Goal: Task Accomplishment & Management: Use online tool/utility

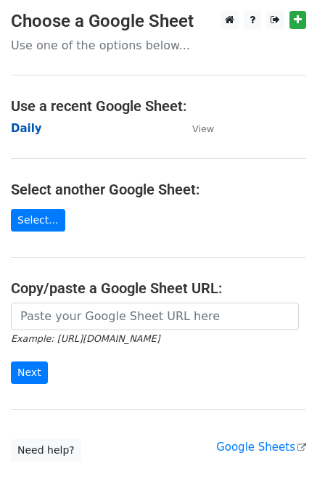
click at [28, 127] on strong "Daily" at bounding box center [26, 128] width 31 height 13
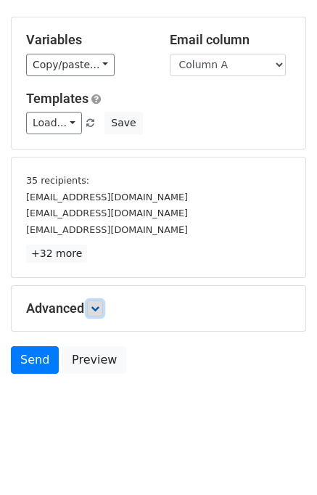
click at [102, 305] on link at bounding box center [95, 309] width 16 height 16
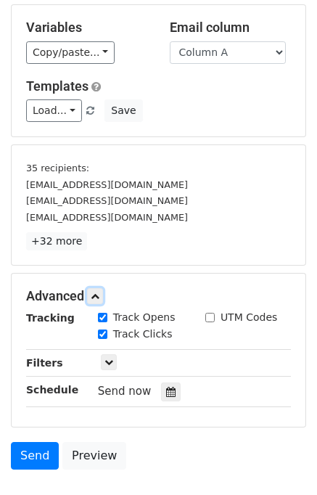
scroll to position [185, 0]
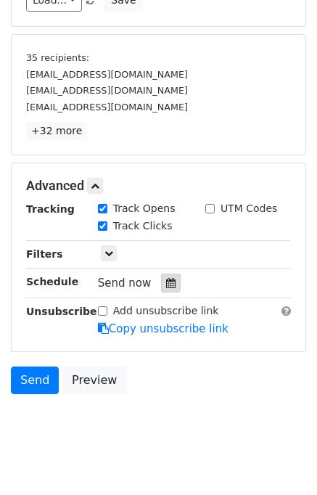
click at [166, 278] on icon at bounding box center [170, 283] width 9 height 10
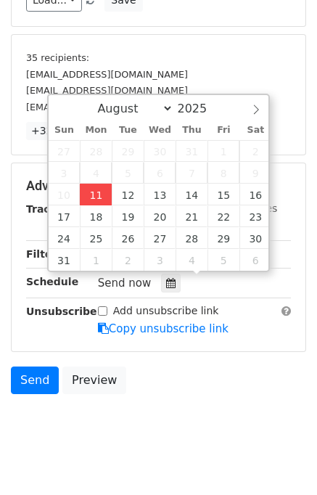
type input "2025-08-11 13:01"
type input "01"
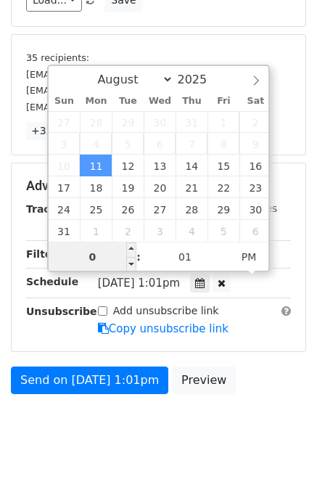
type input "01"
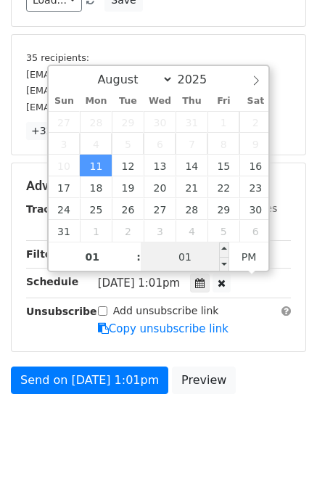
click at [169, 251] on input "01" at bounding box center [185, 257] width 89 height 29
type input "05"
type input "2025-08-11 13:05"
click at [271, 396] on div "Send on Aug 11 at 1:01pm Preview" at bounding box center [158, 384] width 317 height 35
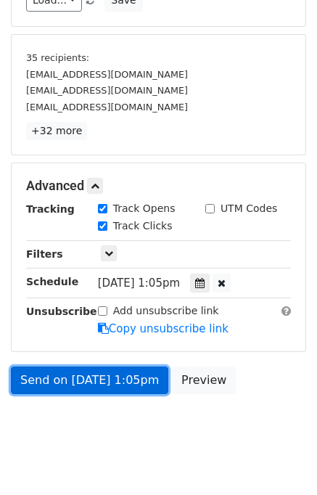
click at [117, 376] on link "Send on Aug 11 at 1:05pm" at bounding box center [90, 381] width 158 height 28
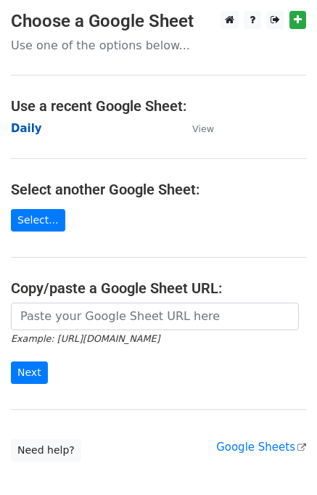
click at [27, 130] on strong "Daily" at bounding box center [26, 128] width 31 height 13
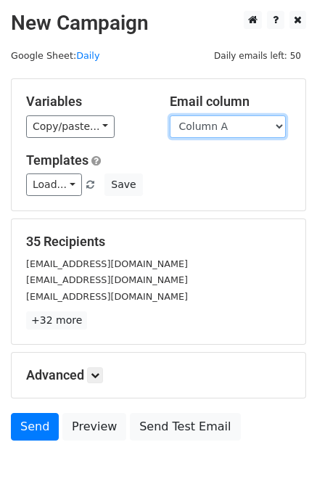
click at [238, 127] on select "Column A Column B Column C Column D Column E Column F" at bounding box center [228, 126] width 116 height 23
select select "Column B"
click at [170, 115] on select "Column A Column B Column C Column D Column E Column F" at bounding box center [228, 126] width 116 height 23
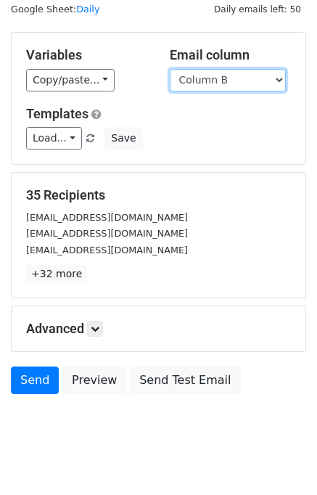
scroll to position [67, 0]
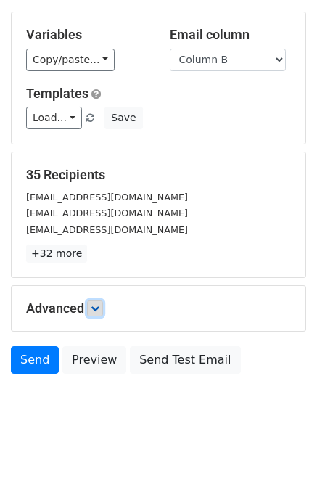
click at [97, 301] on link at bounding box center [95, 309] width 16 height 16
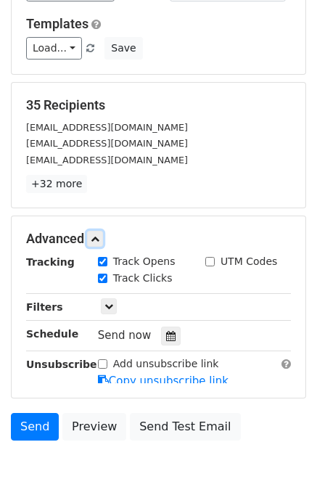
scroll to position [192, 0]
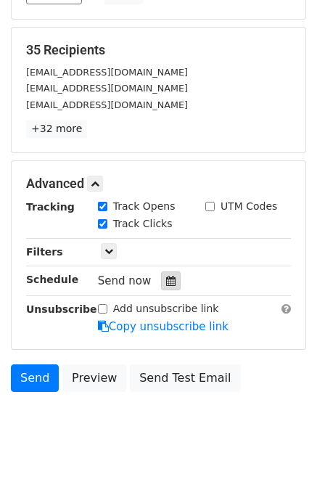
click at [164, 272] on div at bounding box center [171, 281] width 20 height 19
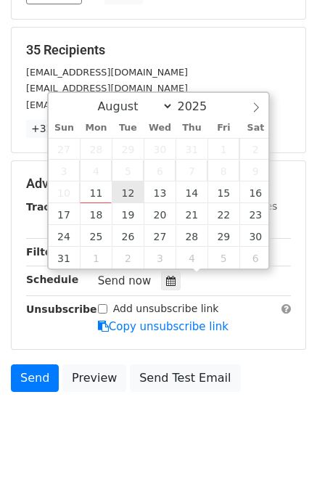
type input "2025-08-12 12:00"
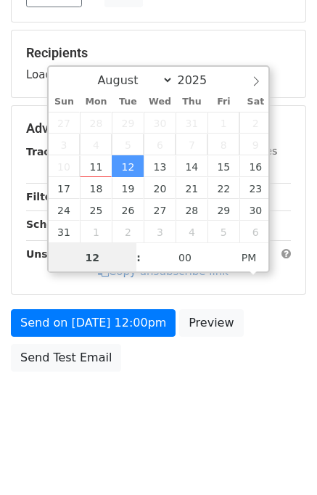
scroll to position [185, 0]
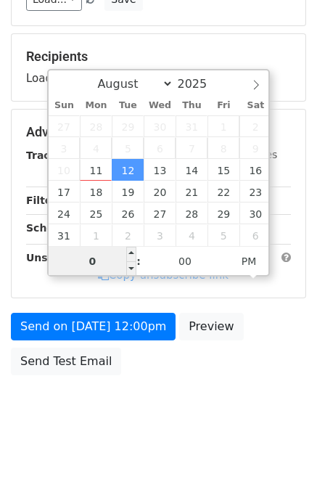
type input "02"
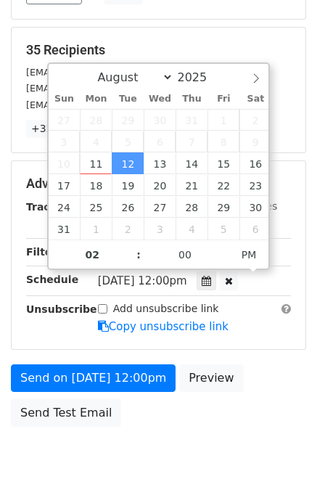
type input "2025-08-12 14:00"
click at [251, 373] on div "Send on Aug 12 at 12:00pm Preview Send Test Email" at bounding box center [158, 400] width 317 height 70
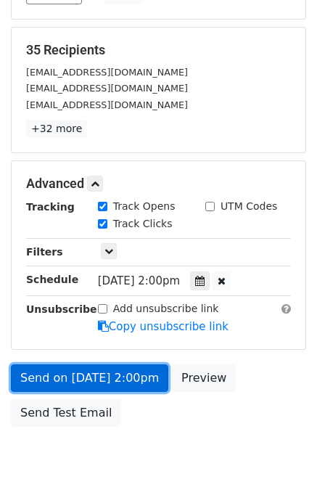
click at [99, 370] on link "Send on Aug 12 at 2:00pm" at bounding box center [90, 379] width 158 height 28
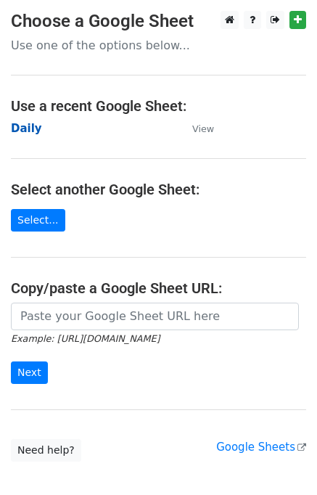
click at [24, 125] on strong "Daily" at bounding box center [26, 128] width 31 height 13
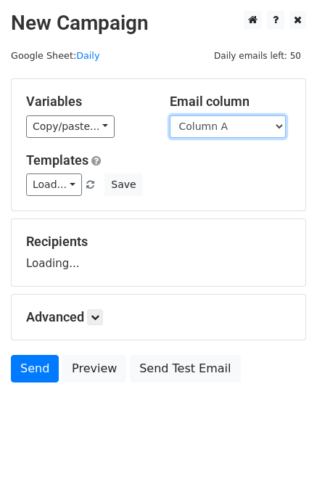
click at [209, 129] on select "Column A Column B Column C Column D Column E Column F" at bounding box center [228, 126] width 116 height 23
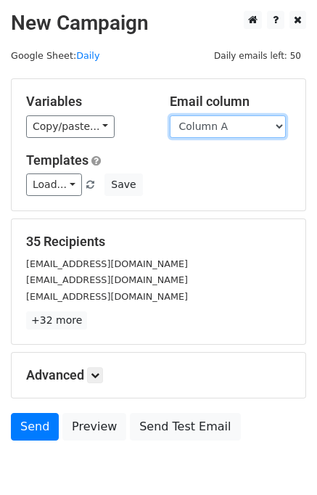
click at [211, 130] on select "Column A Column B Column C Column D Column E Column F" at bounding box center [228, 126] width 116 height 23
select select "Column C"
click at [170, 115] on select "Column A Column B Column C Column D Column E Column F" at bounding box center [228, 126] width 116 height 23
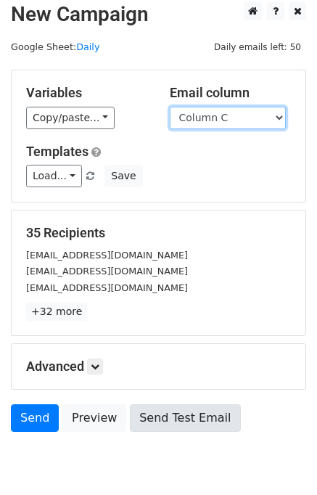
scroll to position [67, 0]
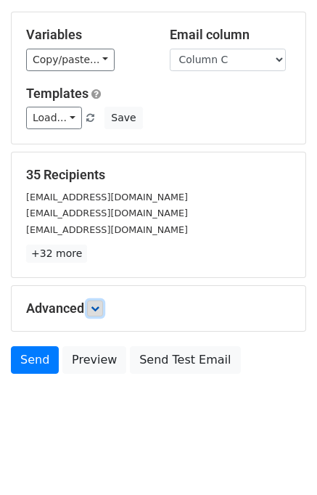
click at [92, 307] on link at bounding box center [95, 309] width 16 height 16
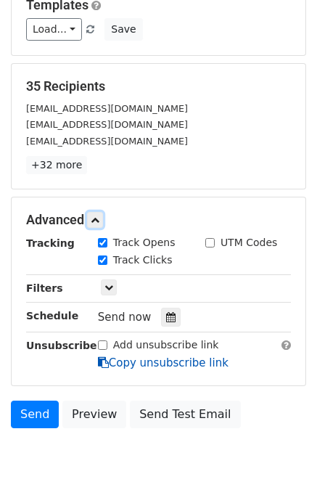
scroll to position [202, 0]
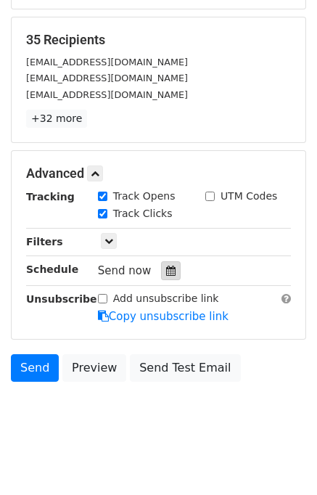
click at [166, 267] on icon at bounding box center [170, 271] width 9 height 10
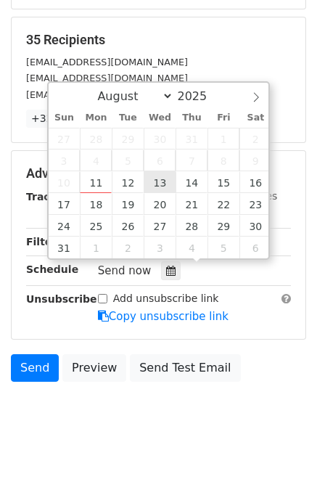
type input "2025-08-13 12:00"
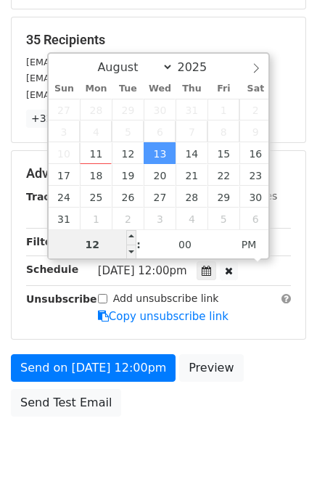
scroll to position [185, 0]
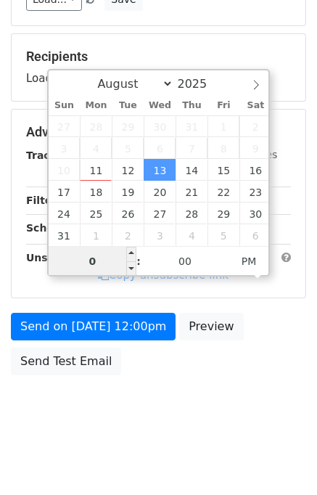
type input "03"
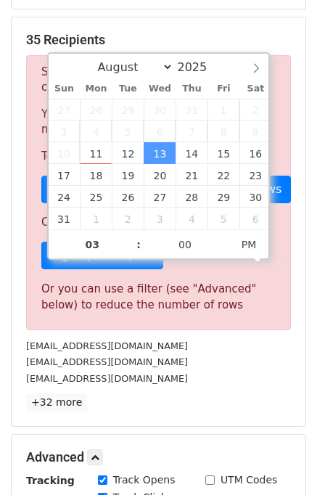
type input "2025-08-13 15:00"
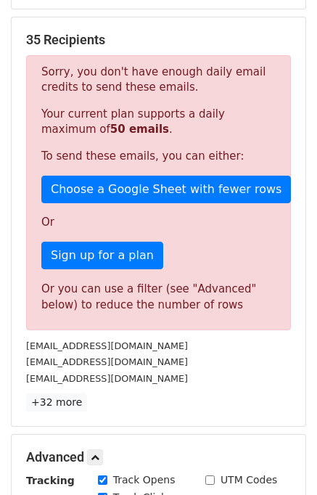
click at [230, 377] on div "[EMAIL_ADDRESS][DOMAIN_NAME]" at bounding box center [158, 378] width 287 height 17
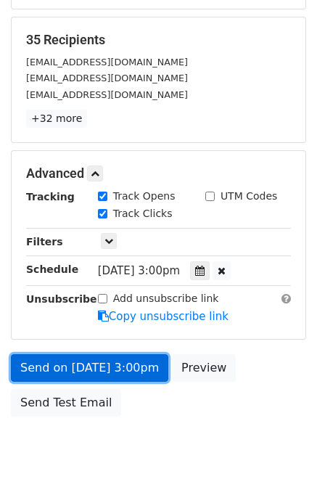
click at [113, 363] on link "Send on Aug 13 at 3:00pm" at bounding box center [90, 368] width 158 height 28
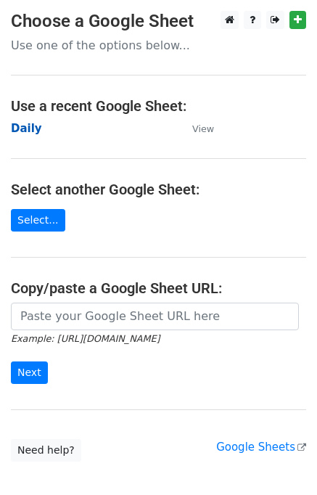
click at [25, 129] on strong "Daily" at bounding box center [26, 128] width 31 height 13
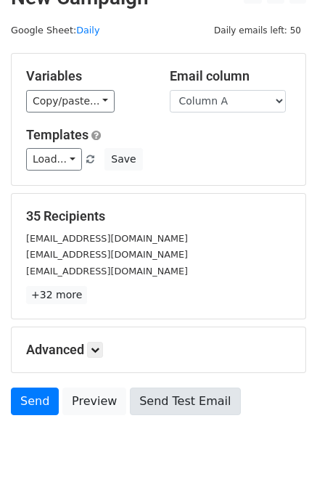
scroll to position [67, 0]
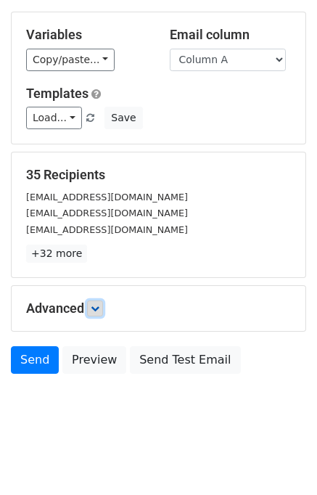
click at [100, 309] on icon at bounding box center [95, 308] width 9 height 9
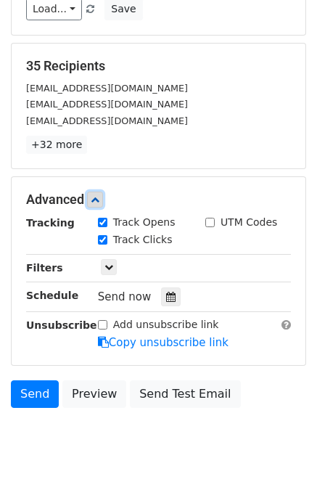
scroll to position [177, 0]
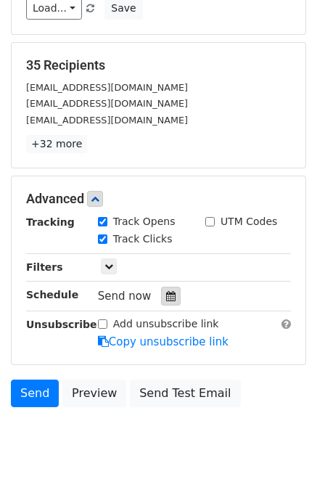
click at [166, 291] on icon at bounding box center [170, 296] width 9 height 10
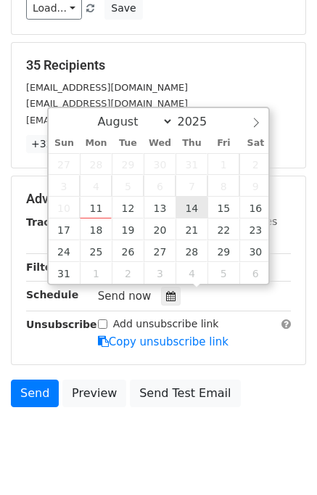
type input "2025-08-14 12:00"
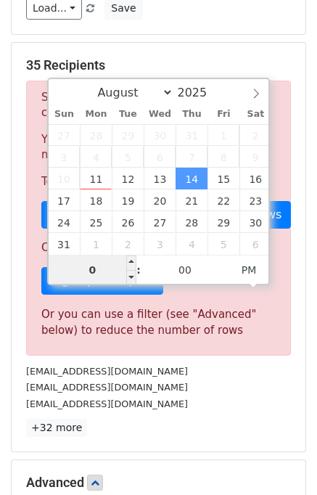
type input "04"
type input "2025-08-14 16:00"
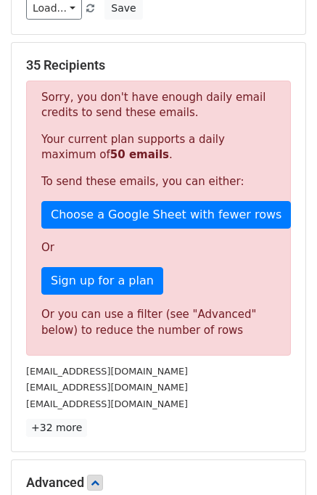
drag, startPoint x: 235, startPoint y: 382, endPoint x: 222, endPoint y: 396, distance: 19.0
click at [235, 384] on div "catering@britishopenpub.com" at bounding box center [158, 387] width 287 height 17
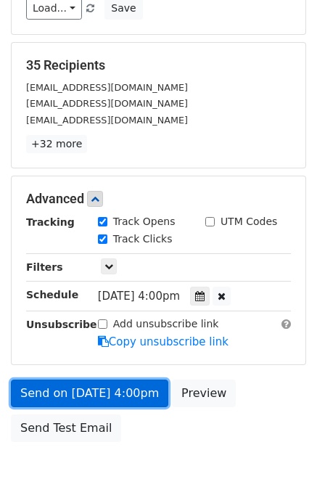
click at [78, 393] on link "Send on Aug 14 at 4:00pm" at bounding box center [90, 394] width 158 height 28
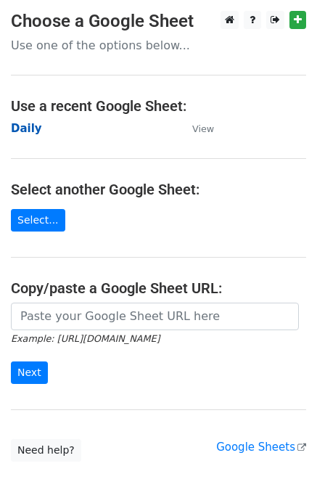
click at [22, 134] on strong "Daily" at bounding box center [26, 128] width 31 height 13
click at [22, 132] on strong "Daily" at bounding box center [26, 128] width 31 height 13
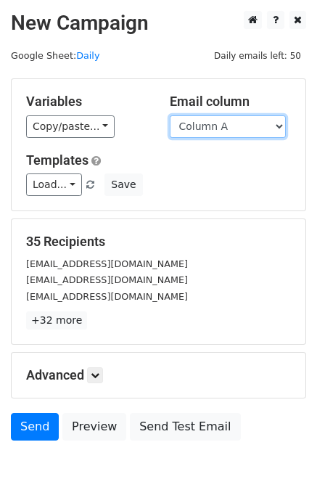
click at [198, 127] on select "Column A Column B Column C Column D Column E Column F" at bounding box center [228, 126] width 116 height 23
click at [229, 135] on select "Column A Column B Column C Column D Column E Column F" at bounding box center [228, 126] width 116 height 23
select select "Column B"
click at [170, 115] on select "Column A Column B Column C Column D Column E Column F" at bounding box center [228, 126] width 116 height 23
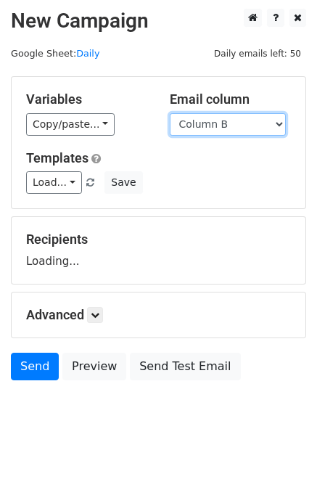
scroll to position [9, 0]
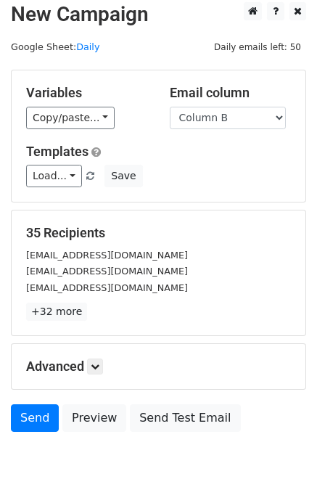
click at [72, 374] on div "Advanced Tracking Track Opens UTM Codes Track Clicks Filters Only include sprea…" at bounding box center [159, 366] width 294 height 45
drag, startPoint x: 97, startPoint y: 367, endPoint x: 131, endPoint y: 364, distance: 34.3
click at [97, 367] on icon at bounding box center [95, 366] width 9 height 9
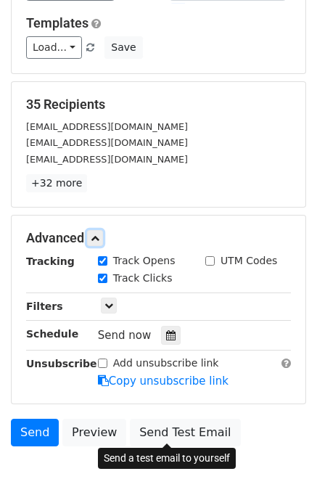
scroll to position [192, 0]
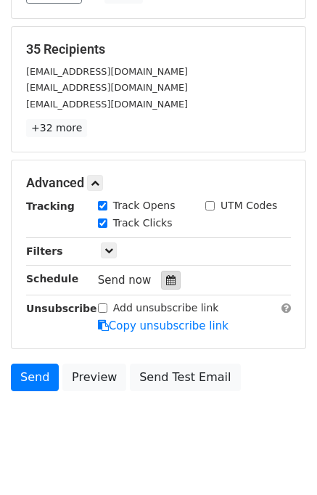
click at [166, 280] on icon at bounding box center [170, 280] width 9 height 10
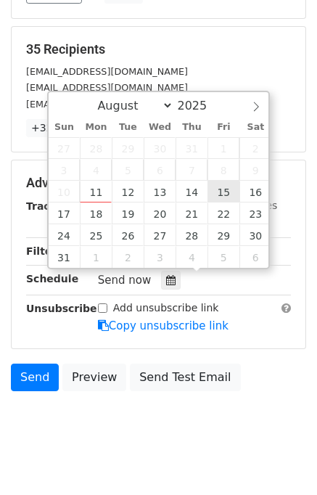
type input "2025-08-15 12:00"
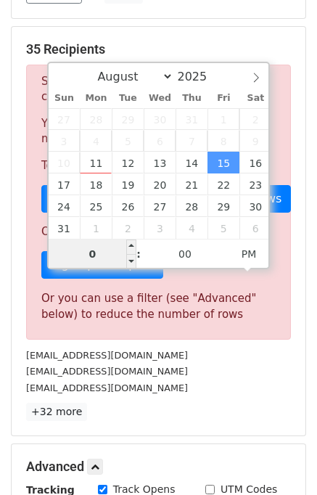
type input "05"
type input "2025-08-15 17:00"
click at [228, 387] on div "daemianmains@gmail.com" at bounding box center [158, 388] width 287 height 17
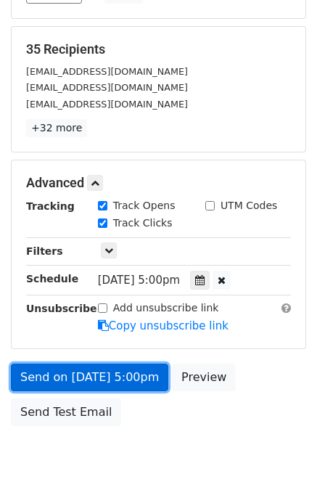
click at [87, 378] on link "Send on Aug 15 at 5:00pm" at bounding box center [90, 378] width 158 height 28
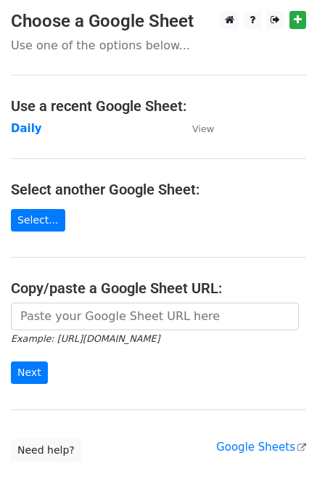
click at [38, 129] on td "Daily" at bounding box center [94, 129] width 167 height 17
click at [20, 134] on strong "Daily" at bounding box center [26, 128] width 31 height 13
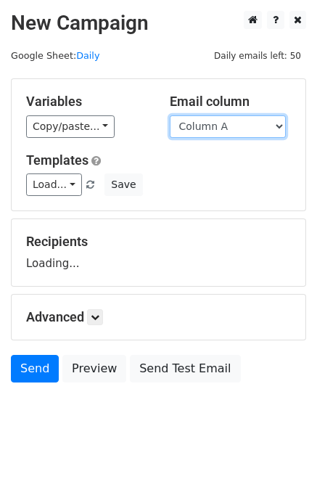
click at [223, 123] on select "Column A Column B Column C Column D Column E Column F" at bounding box center [228, 126] width 116 height 23
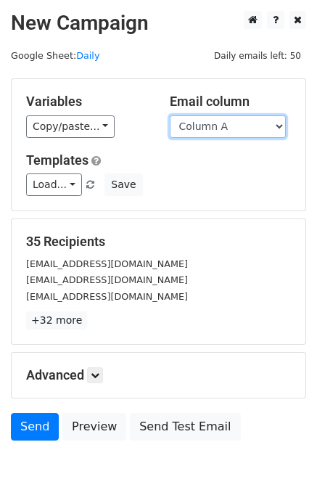
click at [224, 129] on select "Column A Column B Column C Column D Column E Column F" at bounding box center [228, 126] width 116 height 23
select select "Column C"
click at [170, 115] on select "Column A Column B Column C Column D Column E Column F" at bounding box center [228, 126] width 116 height 23
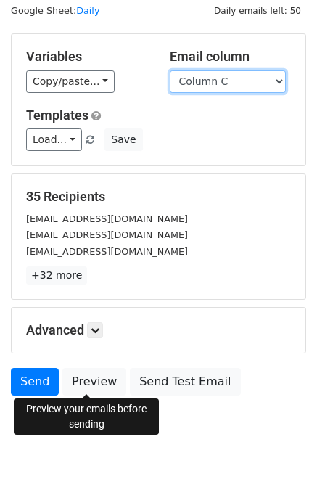
scroll to position [67, 0]
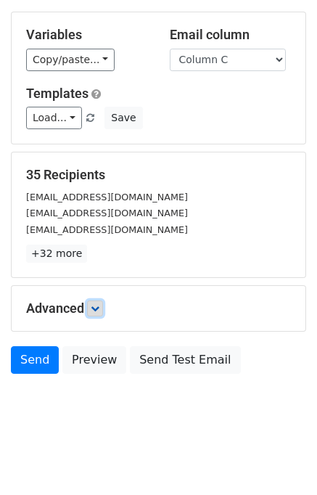
click at [103, 313] on link at bounding box center [95, 309] width 16 height 16
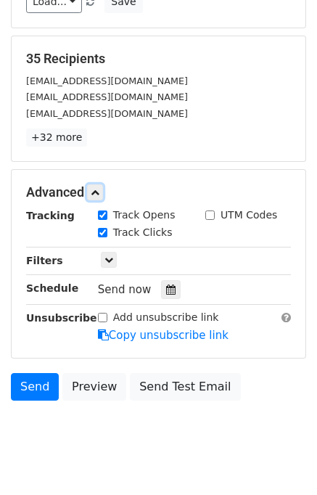
scroll to position [209, 0]
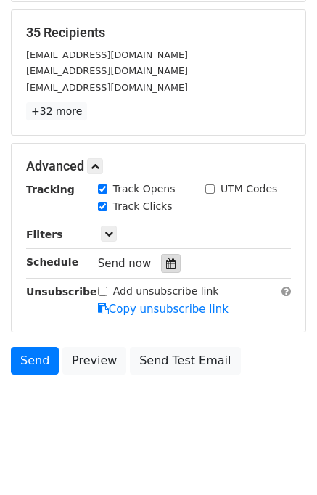
click at [166, 265] on icon at bounding box center [170, 264] width 9 height 10
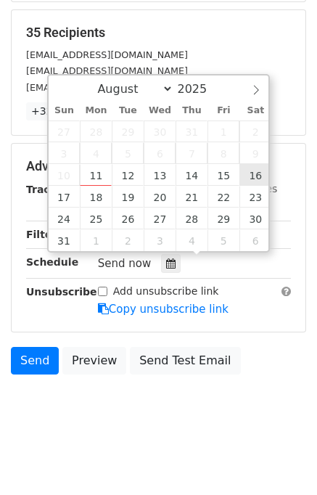
type input "[DATE] 12:00"
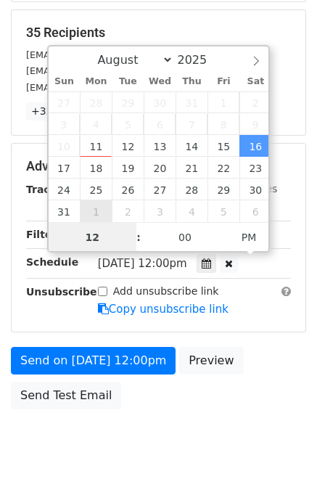
scroll to position [185, 0]
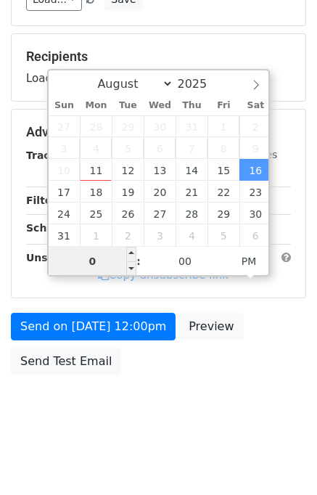
type input "06"
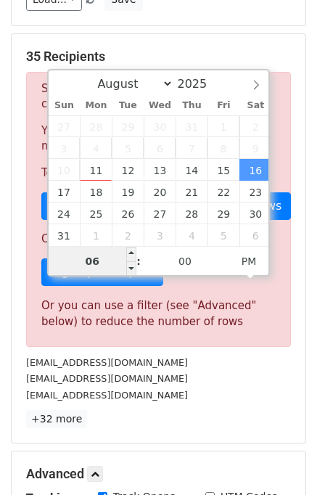
scroll to position [209, 0]
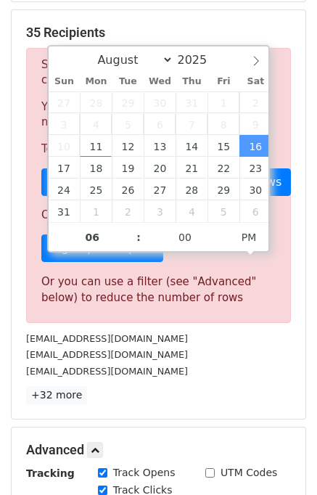
type input "[DATE] 18:00"
click at [227, 359] on div "[EMAIL_ADDRESS][DOMAIN_NAME]" at bounding box center [158, 354] width 287 height 17
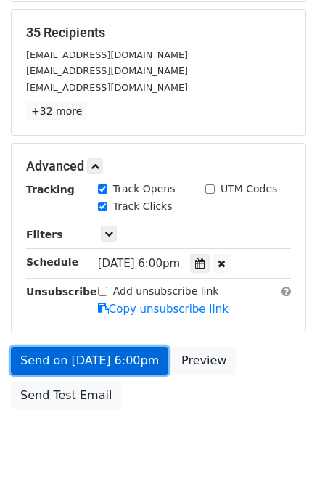
click at [81, 362] on link "Send on [DATE] 6:00pm" at bounding box center [90, 361] width 158 height 28
